Goal: Use online tool/utility

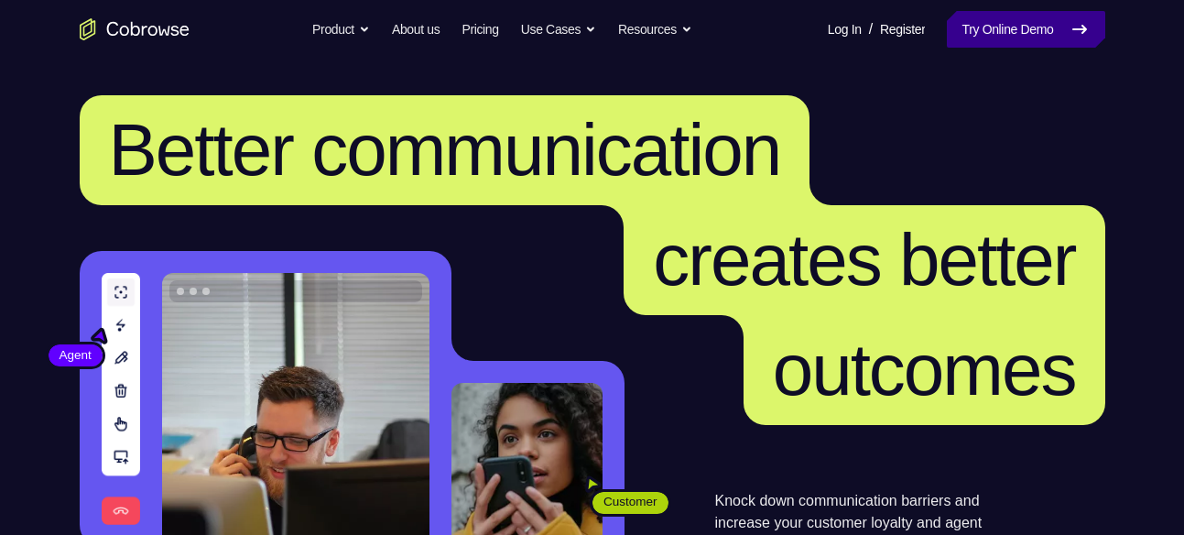
click at [1033, 37] on link "Try Online Demo" at bounding box center [1026, 29] width 158 height 37
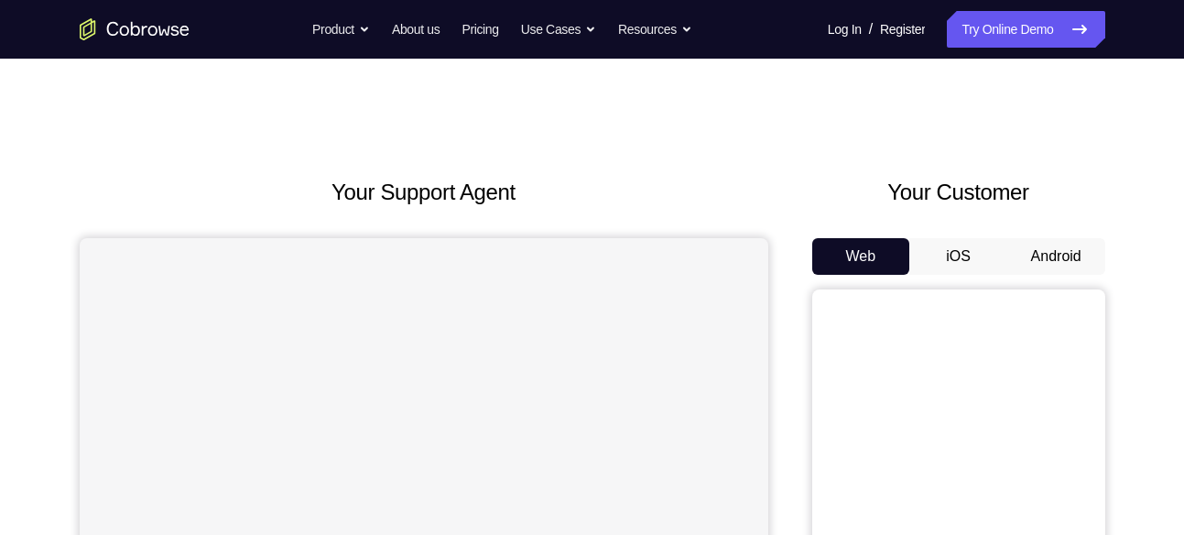
click at [1090, 246] on button "Android" at bounding box center [1056, 256] width 98 height 37
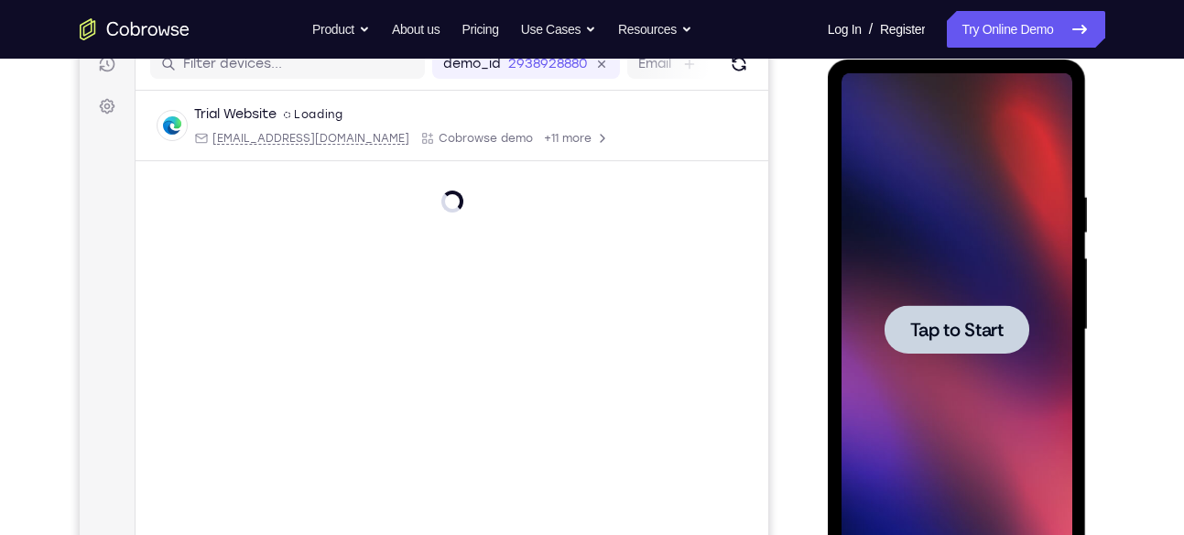
click at [928, 338] on span "Tap to Start" at bounding box center [956, 330] width 93 height 18
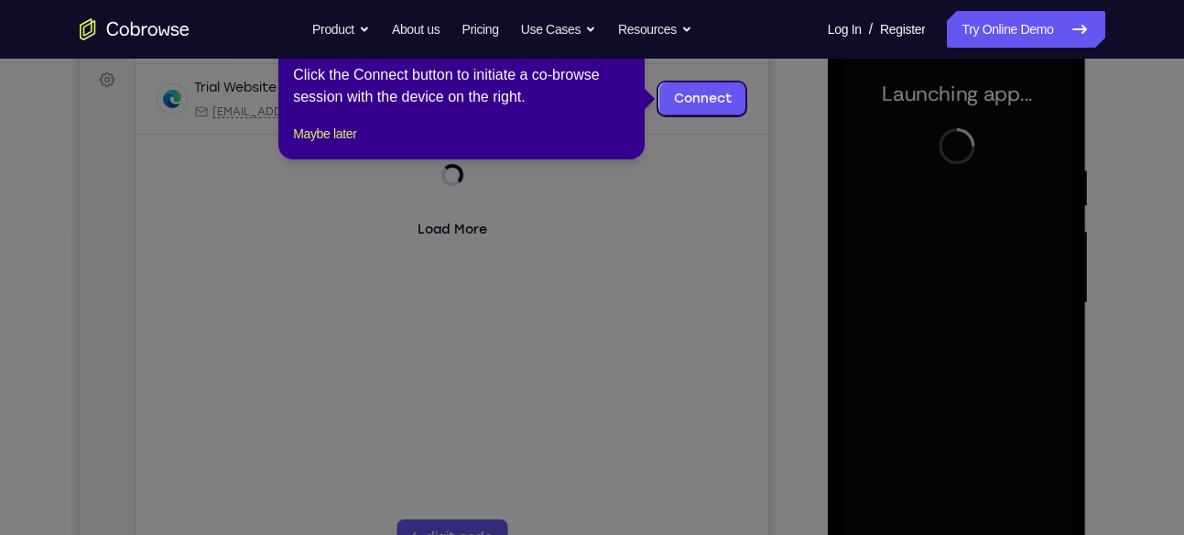
scroll to position [271, 0]
click at [773, 145] on icon at bounding box center [599, 267] width 1198 height 535
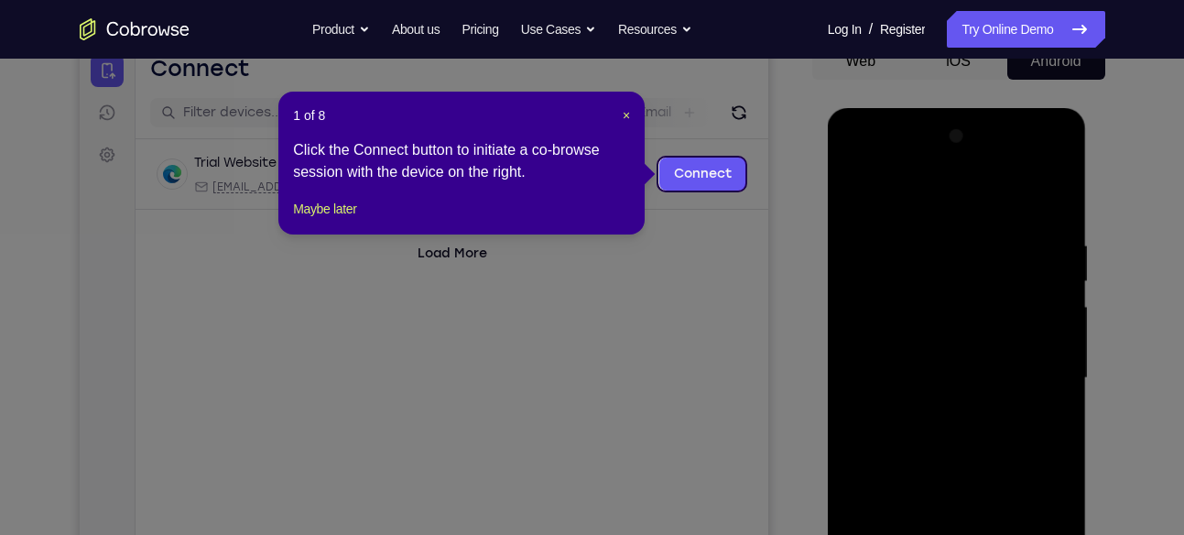
scroll to position [196, 0]
click at [625, 114] on span "×" at bounding box center [626, 114] width 7 height 15
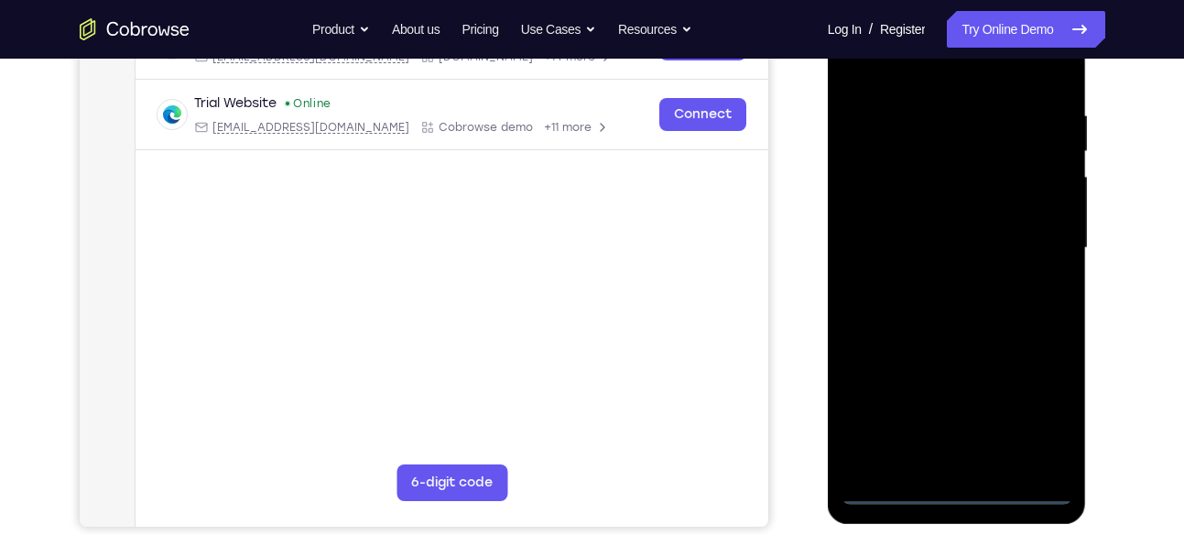
scroll to position [327, 0]
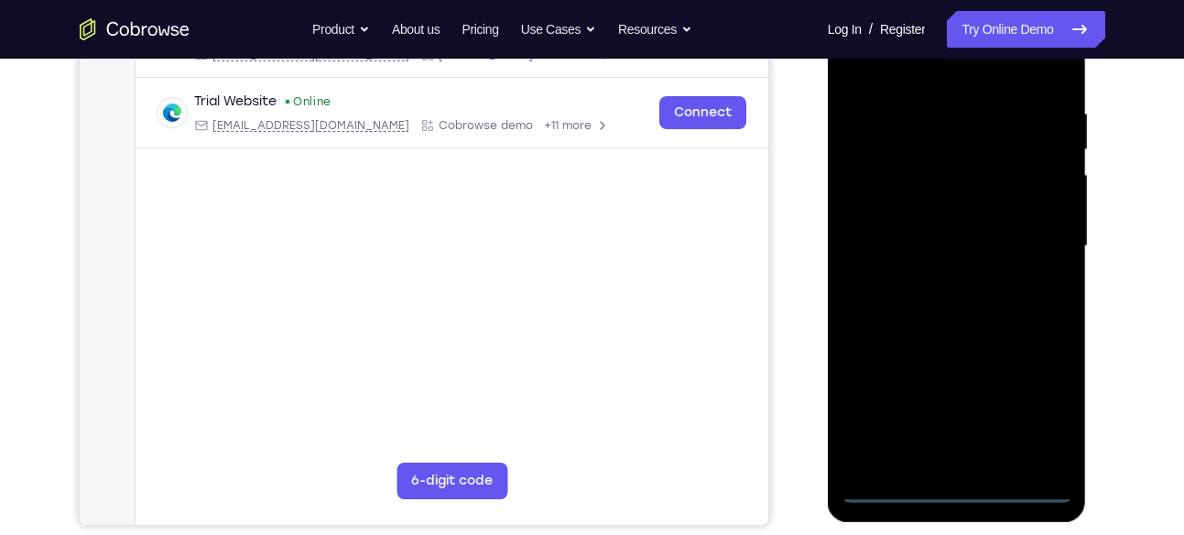
click at [953, 482] on div at bounding box center [957, 246] width 231 height 513
click at [961, 481] on div at bounding box center [957, 246] width 231 height 513
click at [961, 486] on div at bounding box center [957, 246] width 231 height 513
click at [1038, 405] on div at bounding box center [957, 246] width 231 height 513
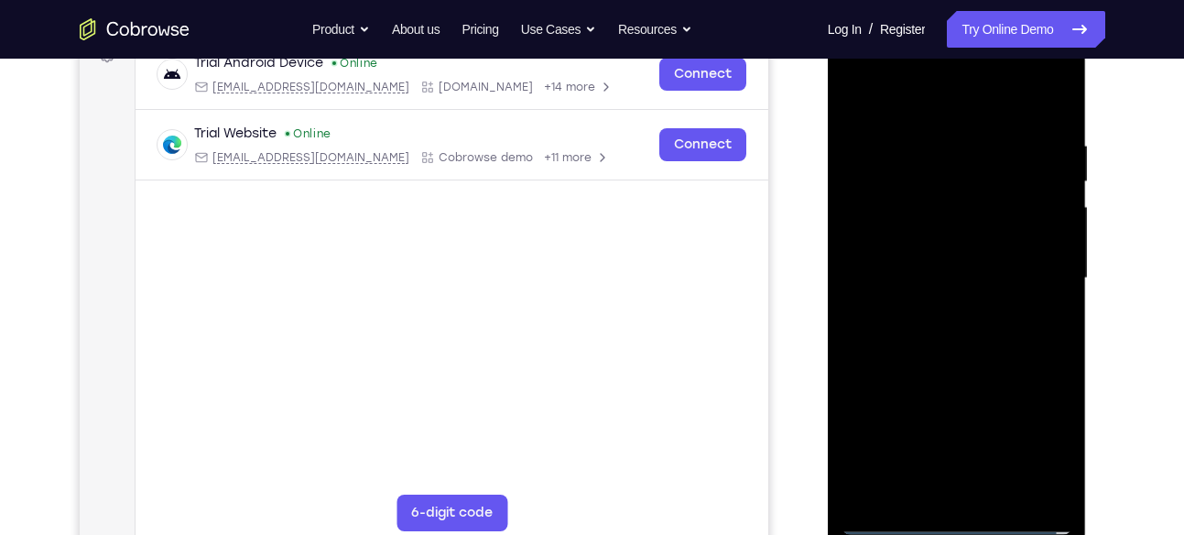
click at [862, 64] on div at bounding box center [957, 278] width 231 height 513
click at [1027, 265] on div at bounding box center [957, 278] width 231 height 513
click at [936, 310] on div at bounding box center [957, 278] width 231 height 513
click at [926, 256] on div at bounding box center [957, 278] width 231 height 513
click at [918, 253] on div at bounding box center [957, 278] width 231 height 513
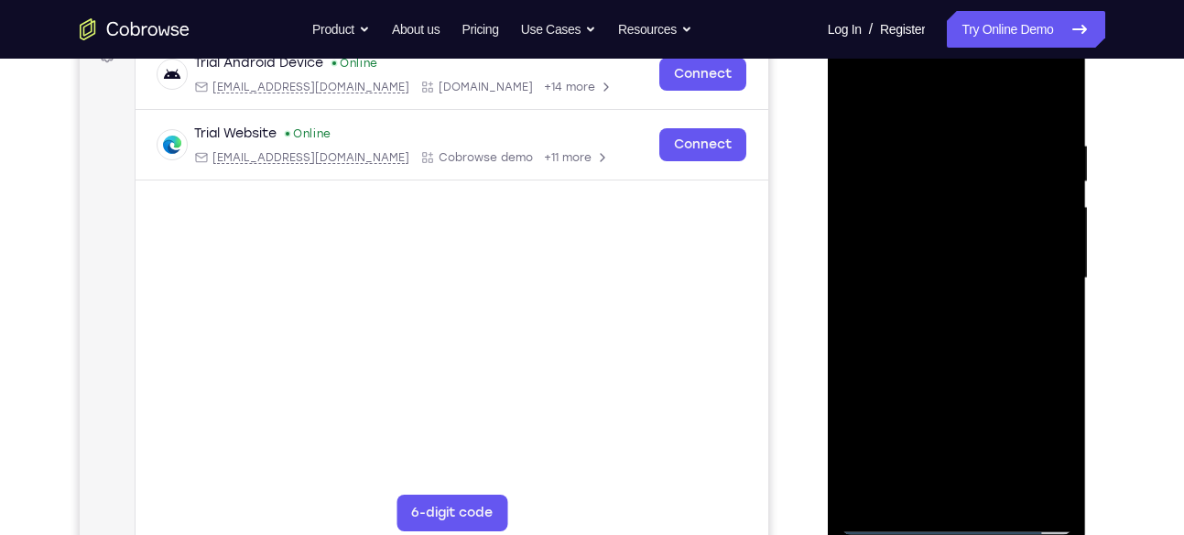
click at [907, 272] on div at bounding box center [957, 278] width 231 height 513
click at [907, 338] on div at bounding box center [957, 278] width 231 height 513
click at [934, 334] on div at bounding box center [957, 278] width 231 height 513
click at [959, 335] on div at bounding box center [957, 278] width 231 height 513
drag, startPoint x: 920, startPoint y: 281, endPoint x: 1494, endPoint y: 272, distance: 573.3
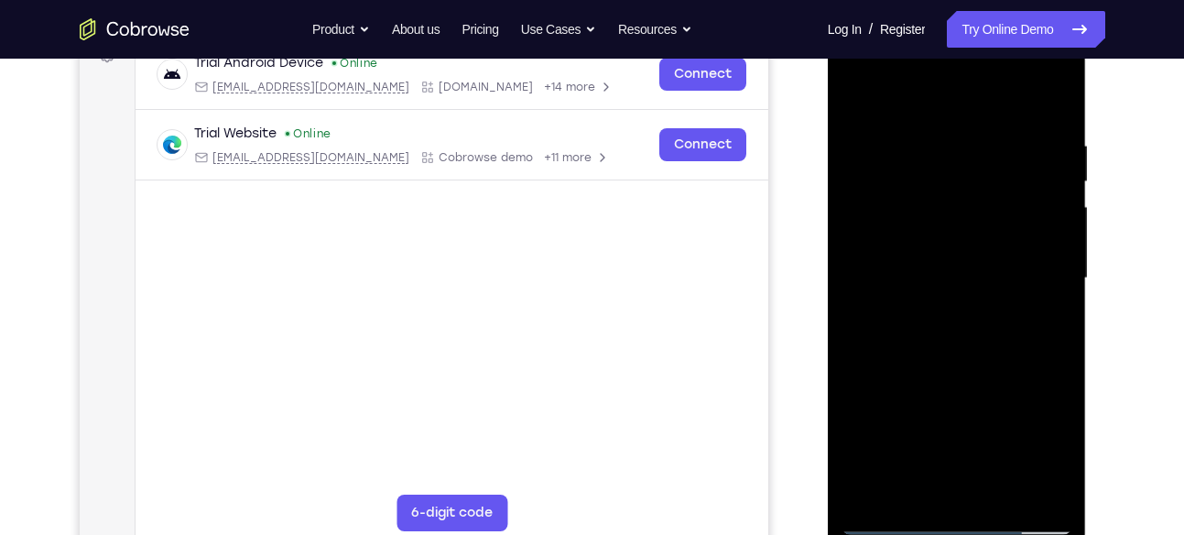
click at [920, 281] on div at bounding box center [957, 278] width 231 height 513
click at [909, 337] on div at bounding box center [957, 278] width 231 height 513
click at [1049, 484] on div at bounding box center [957, 278] width 231 height 513
click at [932, 333] on div at bounding box center [957, 278] width 231 height 513
click at [953, 336] on div at bounding box center [957, 278] width 231 height 513
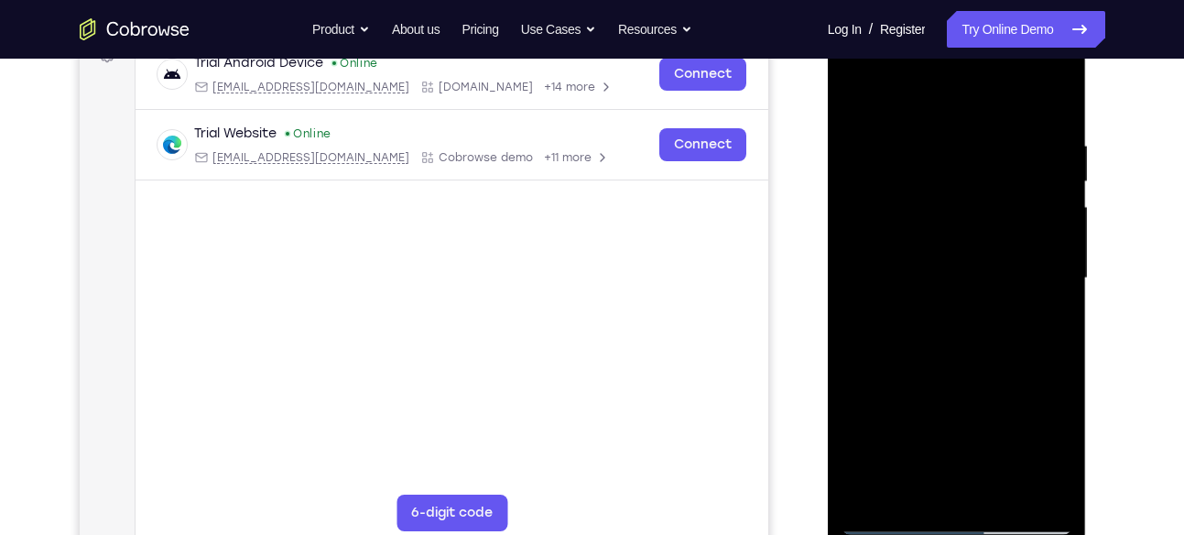
click at [973, 323] on div at bounding box center [957, 278] width 231 height 513
click at [905, 279] on div at bounding box center [957, 278] width 231 height 513
click at [928, 338] on div at bounding box center [957, 278] width 231 height 513
click at [864, 327] on div at bounding box center [957, 278] width 231 height 513
click at [851, 91] on div at bounding box center [957, 278] width 231 height 513
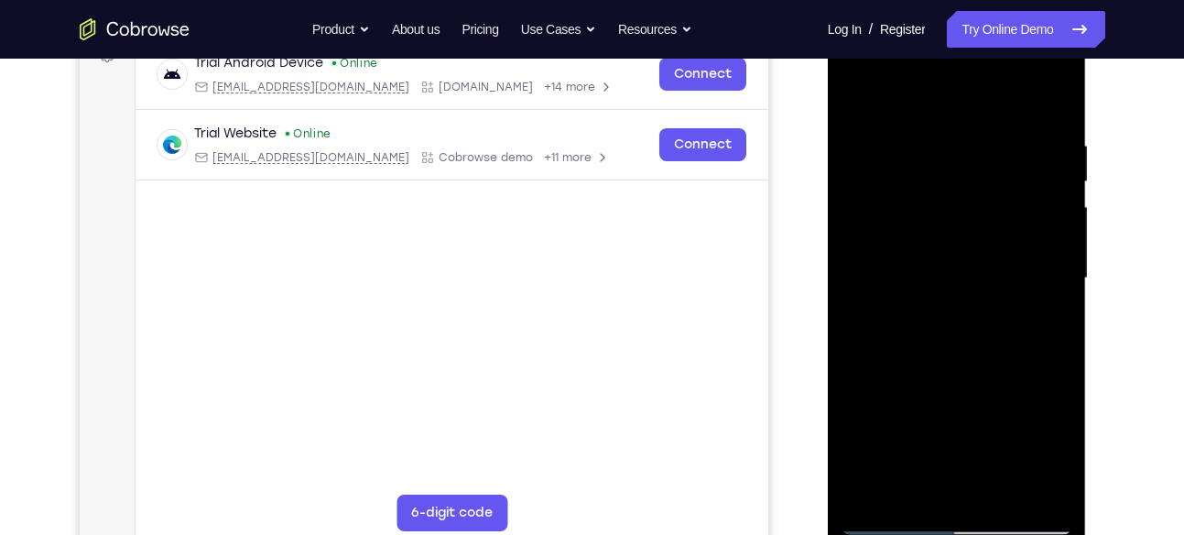
click at [960, 350] on div at bounding box center [957, 278] width 231 height 513
drag, startPoint x: 969, startPoint y: 240, endPoint x: 982, endPoint y: 181, distance: 60.0
click at [982, 181] on div at bounding box center [957, 278] width 231 height 513
drag, startPoint x: 892, startPoint y: 406, endPoint x: 930, endPoint y: 277, distance: 134.7
click at [930, 277] on div at bounding box center [957, 278] width 231 height 513
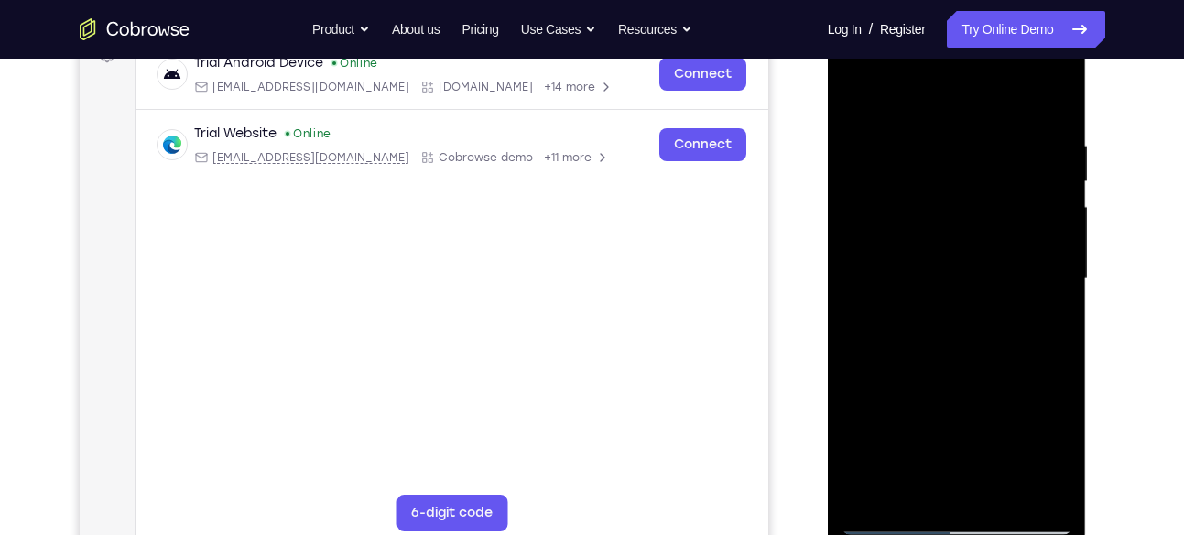
click at [853, 363] on div at bounding box center [957, 278] width 231 height 513
drag, startPoint x: 961, startPoint y: 378, endPoint x: 989, endPoint y: -7, distance: 386.6
click at [989, 8] on html "Online web based iOS Simulators and Android Emulators. Run iPhone, iPad, Mobile…" at bounding box center [958, 282] width 261 height 549
click at [1056, 259] on div at bounding box center [957, 278] width 231 height 513
click at [856, 427] on div at bounding box center [957, 278] width 231 height 513
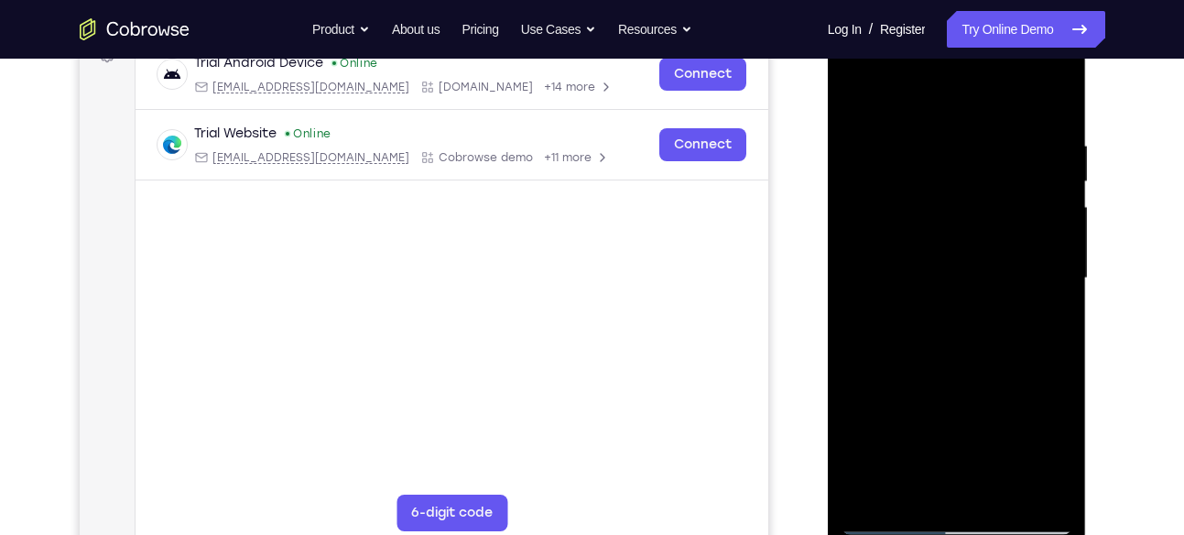
click at [1002, 495] on div at bounding box center [957, 278] width 231 height 513
click at [963, 378] on div at bounding box center [957, 278] width 231 height 513
click at [996, 262] on div at bounding box center [957, 278] width 231 height 513
click at [1033, 325] on div at bounding box center [957, 278] width 231 height 513
click at [1039, 324] on div at bounding box center [957, 278] width 231 height 513
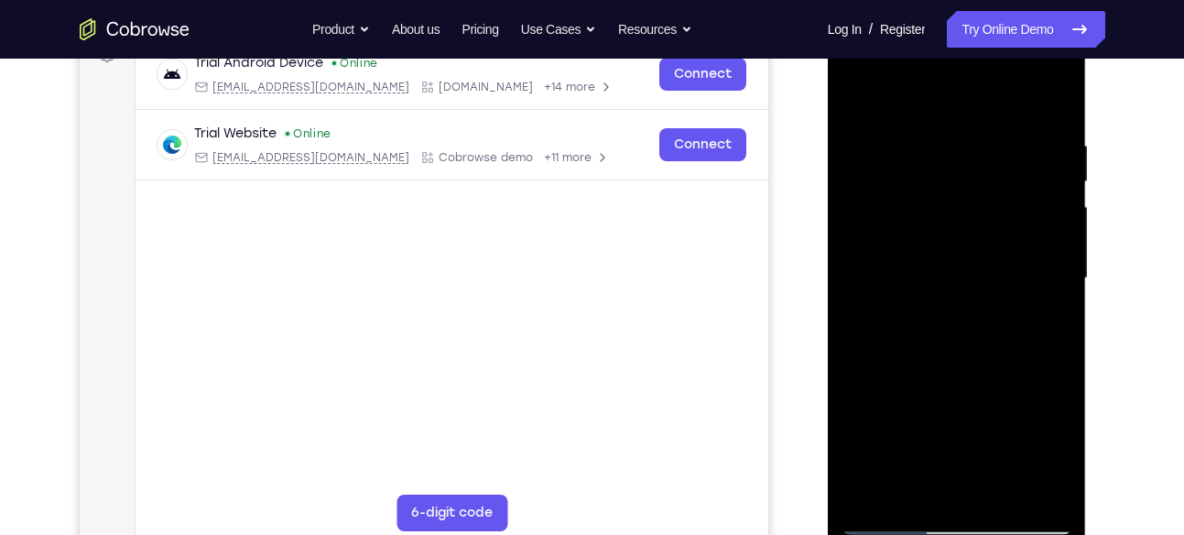
click at [1040, 325] on div at bounding box center [957, 278] width 231 height 513
click at [1040, 320] on div at bounding box center [957, 278] width 231 height 513
click at [851, 93] on div at bounding box center [957, 278] width 231 height 513
click at [859, 88] on div at bounding box center [957, 278] width 231 height 513
drag, startPoint x: 931, startPoint y: 161, endPoint x: 937, endPoint y: 240, distance: 78.9
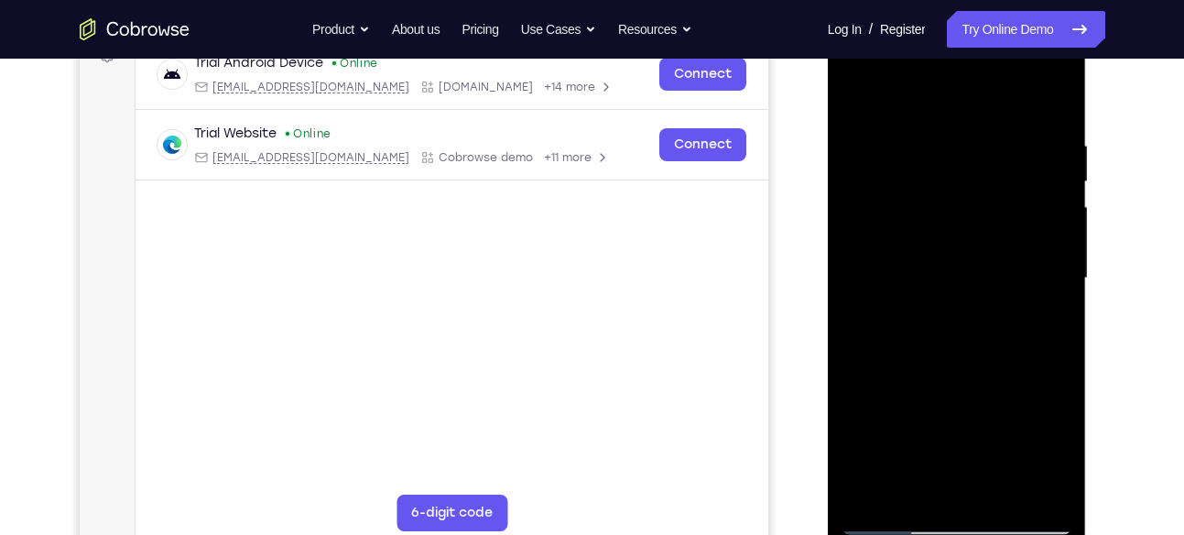
click at [937, 240] on div at bounding box center [957, 278] width 231 height 513
click at [1060, 89] on div at bounding box center [957, 278] width 231 height 513
click at [866, 194] on div at bounding box center [957, 278] width 231 height 513
click at [967, 147] on div at bounding box center [957, 278] width 231 height 513
click at [855, 84] on div at bounding box center [957, 278] width 231 height 513
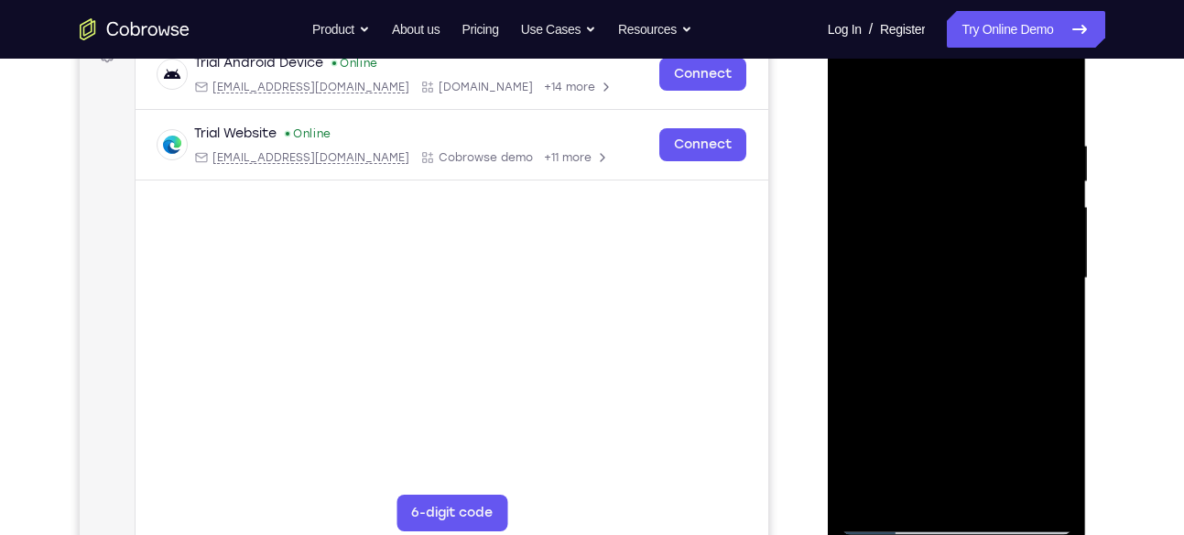
click at [878, 494] on div at bounding box center [957, 278] width 231 height 513
drag, startPoint x: 940, startPoint y: 280, endPoint x: 990, endPoint y: 53, distance: 232.6
click at [990, 53] on div at bounding box center [957, 278] width 231 height 513
drag, startPoint x: 947, startPoint y: 362, endPoint x: 991, endPoint y: 74, distance: 290.9
click at [991, 74] on div at bounding box center [957, 278] width 231 height 513
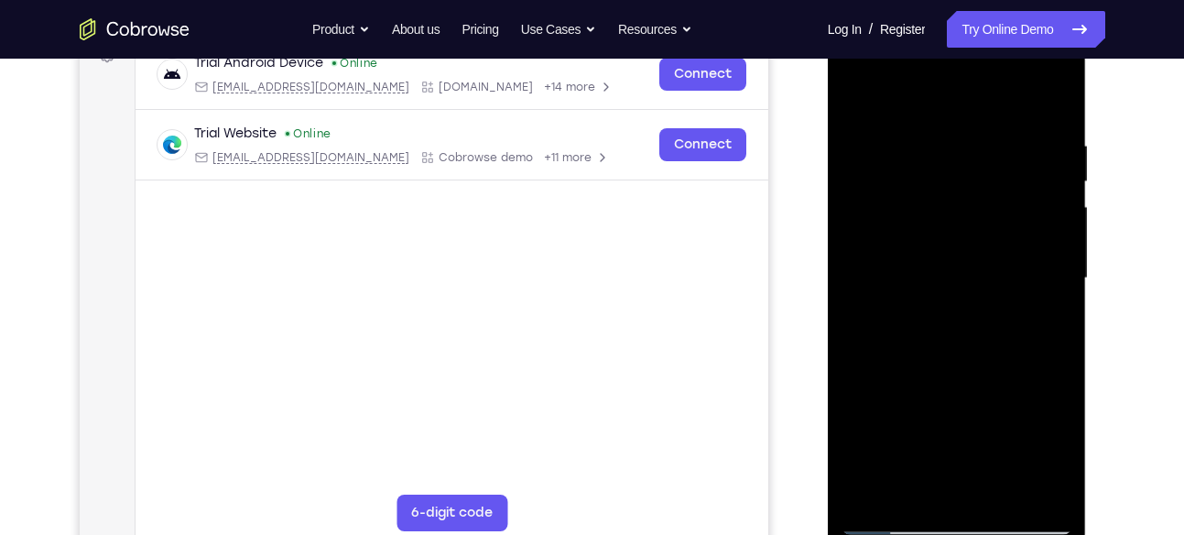
drag, startPoint x: 983, startPoint y: 388, endPoint x: 1007, endPoint y: 169, distance: 220.3
click at [1007, 169] on div at bounding box center [957, 278] width 231 height 513
drag, startPoint x: 977, startPoint y: 363, endPoint x: 1000, endPoint y: 248, distance: 116.7
click at [1000, 248] on div at bounding box center [957, 278] width 231 height 513
drag, startPoint x: 993, startPoint y: 372, endPoint x: 1001, endPoint y: 212, distance: 159.6
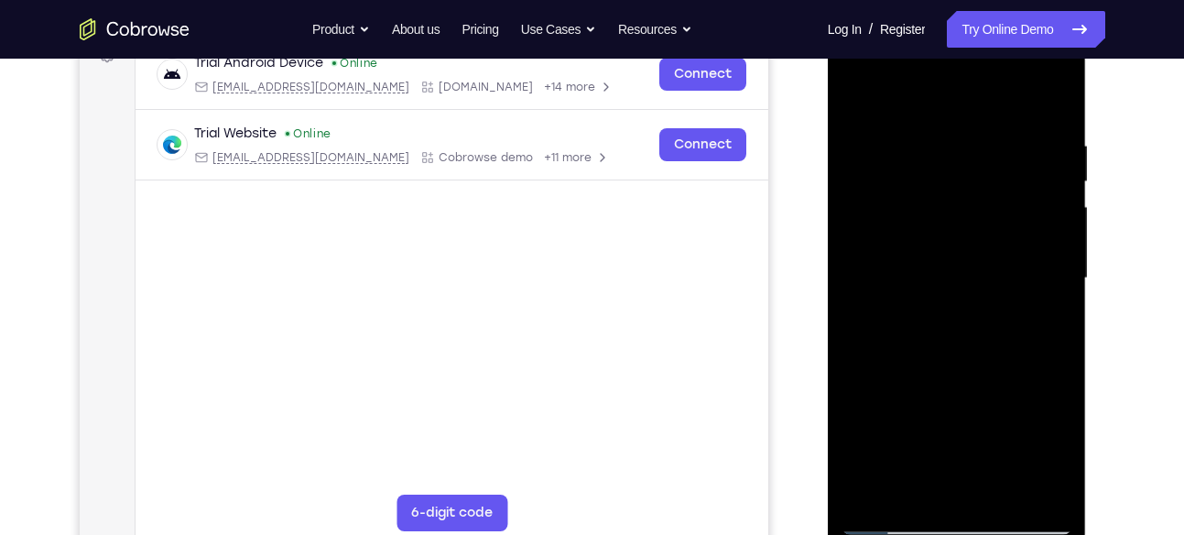
click at [1001, 212] on div at bounding box center [957, 278] width 231 height 513
drag, startPoint x: 987, startPoint y: 300, endPoint x: 954, endPoint y: 581, distance: 282.2
click at [954, 534] on html "Online web based iOS Simulators and Android Emulators. Run iPhone, iPad, Mobile…" at bounding box center [958, 282] width 261 height 549
drag, startPoint x: 969, startPoint y: 255, endPoint x: 1007, endPoint y: -65, distance: 321.9
click at [1007, 8] on html "Online web based iOS Simulators and Android Emulators. Run iPhone, iPad, Mobile…" at bounding box center [958, 282] width 261 height 549
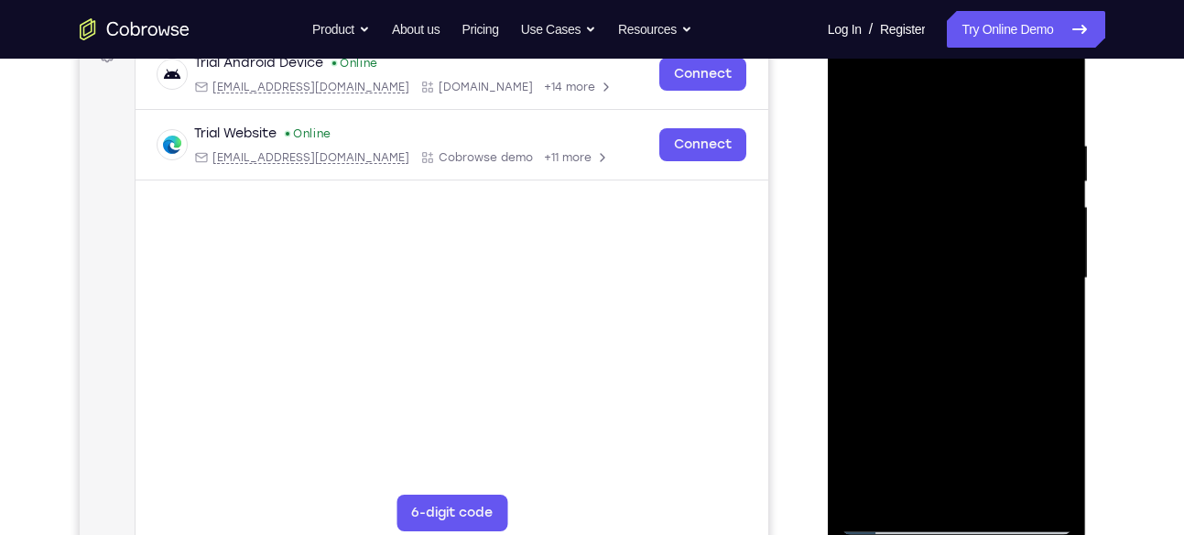
drag, startPoint x: 988, startPoint y: 118, endPoint x: 1009, endPoint y: -122, distance: 240.9
click at [1009, 8] on html "Online web based iOS Simulators and Android Emulators. Run iPhone, iPad, Mobile…" at bounding box center [958, 282] width 261 height 549
drag, startPoint x: 982, startPoint y: 201, endPoint x: 1013, endPoint y: -32, distance: 235.6
click at [1013, 8] on html "Online web based iOS Simulators and Android Emulators. Run iPhone, iPad, Mobile…" at bounding box center [958, 282] width 261 height 549
drag, startPoint x: 1003, startPoint y: 329, endPoint x: 1015, endPoint y: 132, distance: 197.2
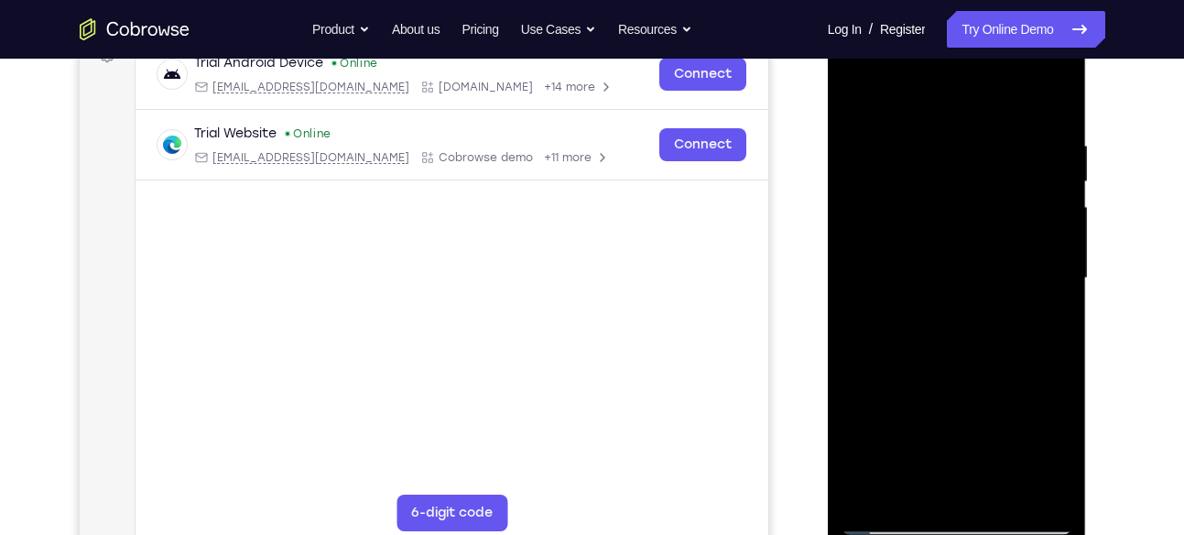
click at [1015, 132] on div at bounding box center [957, 278] width 231 height 513
drag, startPoint x: 979, startPoint y: 360, endPoint x: 1018, endPoint y: 189, distance: 175.7
click at [1018, 189] on div at bounding box center [957, 278] width 231 height 513
drag, startPoint x: 985, startPoint y: 135, endPoint x: 1009, endPoint y: -2, distance: 138.5
click at [1009, 8] on html "Online web based iOS Simulators and Android Emulators. Run iPhone, iPad, Mobile…" at bounding box center [958, 282] width 261 height 549
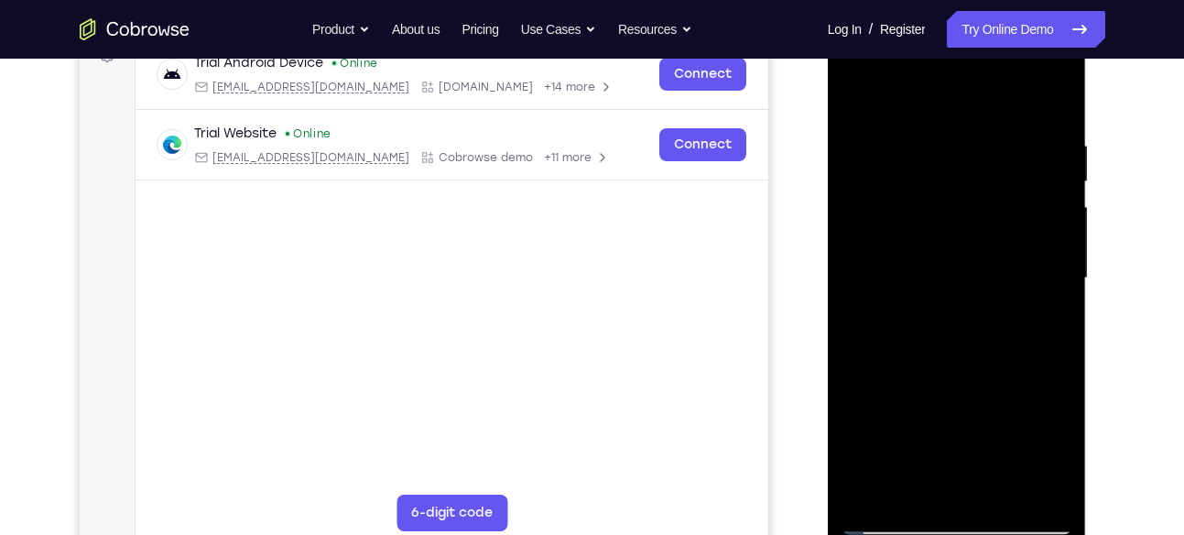
drag, startPoint x: 978, startPoint y: 320, endPoint x: 980, endPoint y: 157, distance: 163.0
click at [980, 157] on div at bounding box center [957, 278] width 231 height 513
drag, startPoint x: 980, startPoint y: 157, endPoint x: 996, endPoint y: 13, distance: 144.7
click at [996, 13] on div at bounding box center [957, 281] width 259 height 546
drag, startPoint x: 939, startPoint y: 418, endPoint x: 982, endPoint y: 216, distance: 206.9
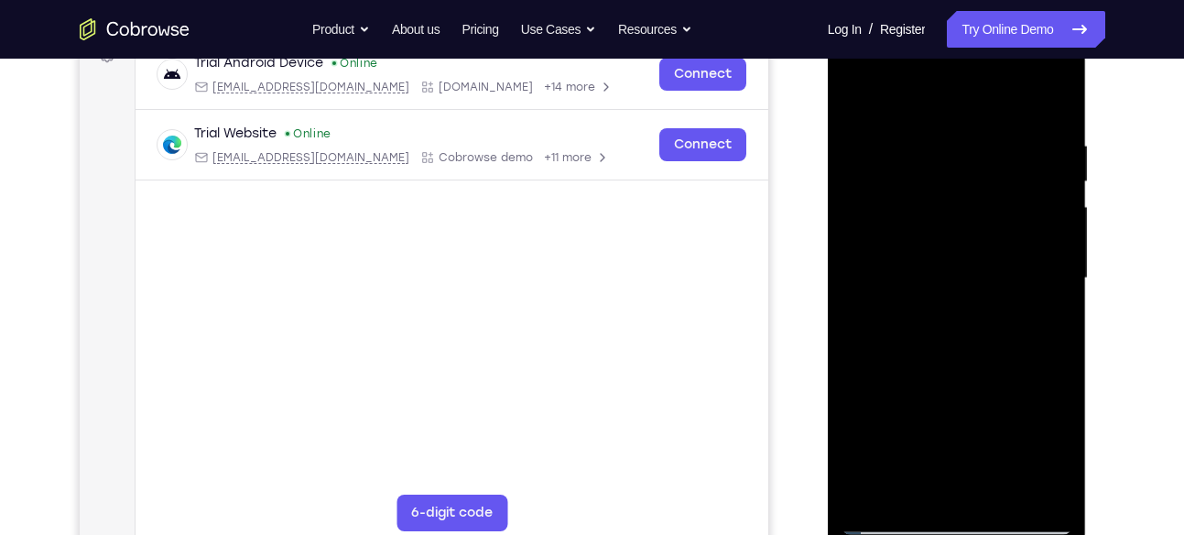
click at [982, 216] on div at bounding box center [957, 278] width 231 height 513
click at [875, 491] on div at bounding box center [957, 278] width 231 height 513
click at [951, 190] on div at bounding box center [957, 278] width 231 height 513
click at [1041, 119] on div at bounding box center [957, 278] width 231 height 513
click at [1024, 483] on div at bounding box center [957, 278] width 231 height 513
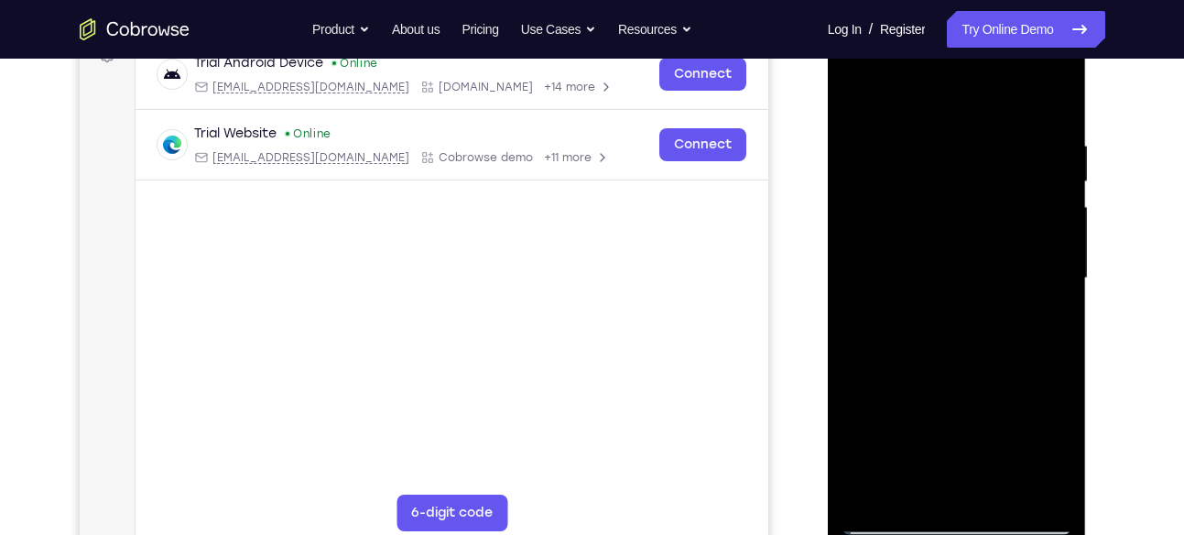
click at [1054, 95] on div at bounding box center [957, 278] width 231 height 513
drag, startPoint x: 879, startPoint y: 399, endPoint x: 895, endPoint y: 297, distance: 103.7
click at [895, 297] on div at bounding box center [957, 278] width 231 height 513
click at [860, 424] on div at bounding box center [957, 278] width 231 height 513
click at [1060, 259] on div at bounding box center [957, 278] width 231 height 513
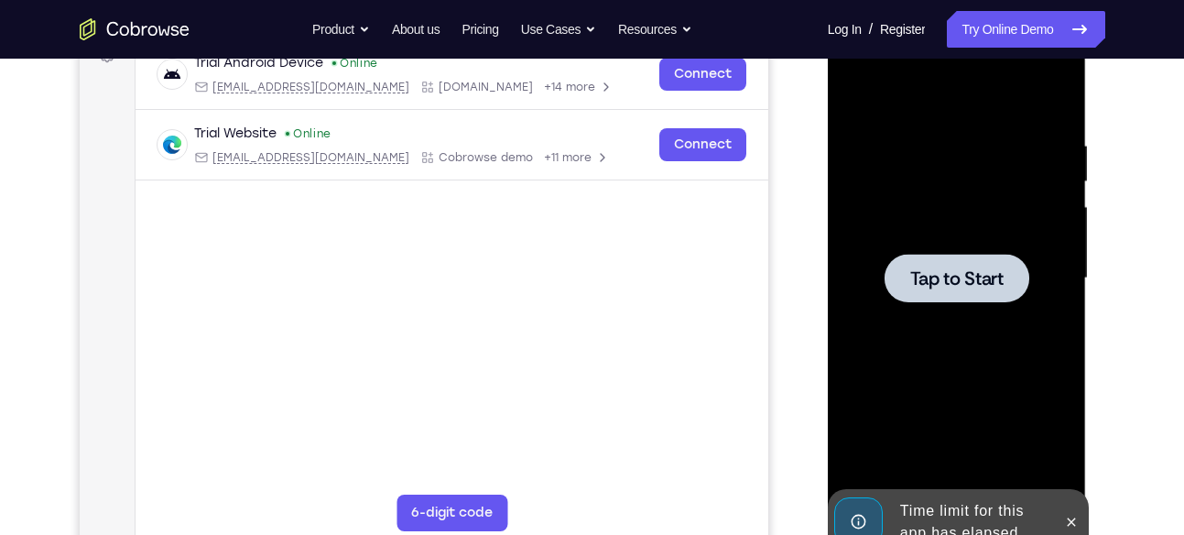
drag, startPoint x: 981, startPoint y: 377, endPoint x: 1016, endPoint y: 223, distance: 157.9
click at [1016, 8] on div "Tap to Start" at bounding box center [957, 8] width 259 height 0
